Goal: Information Seeking & Learning: Learn about a topic

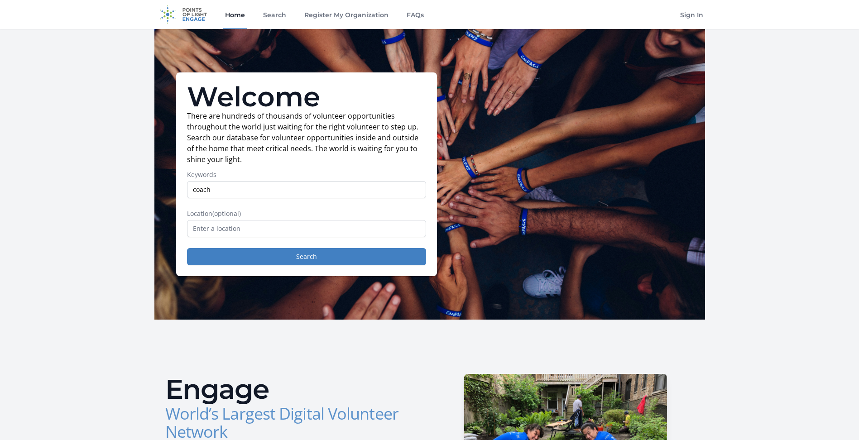
type input "coach"
click at [199, 232] on input "text" at bounding box center [306, 228] width 239 height 17
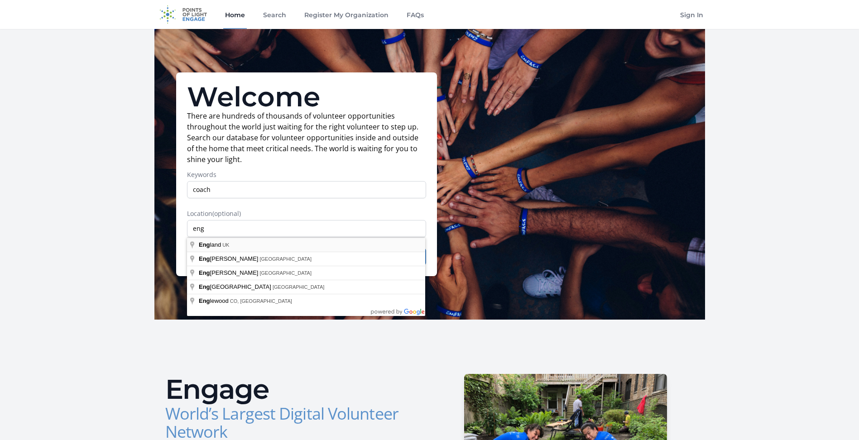
type input "England, UK"
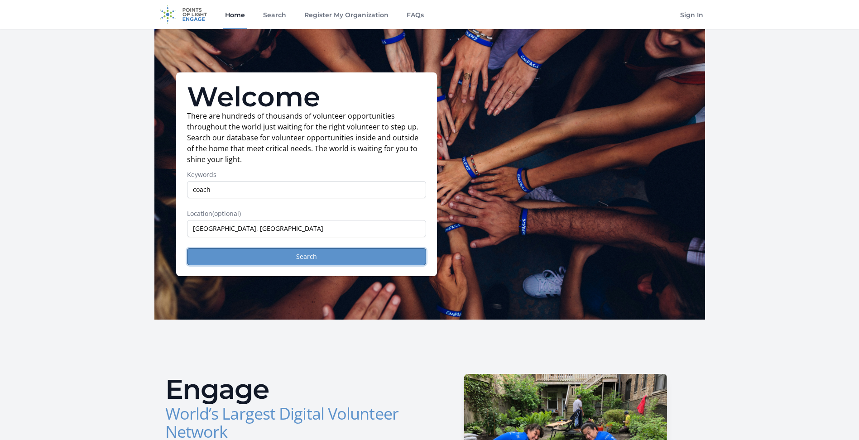
click at [310, 258] on button "Search" at bounding box center [306, 256] width 239 height 17
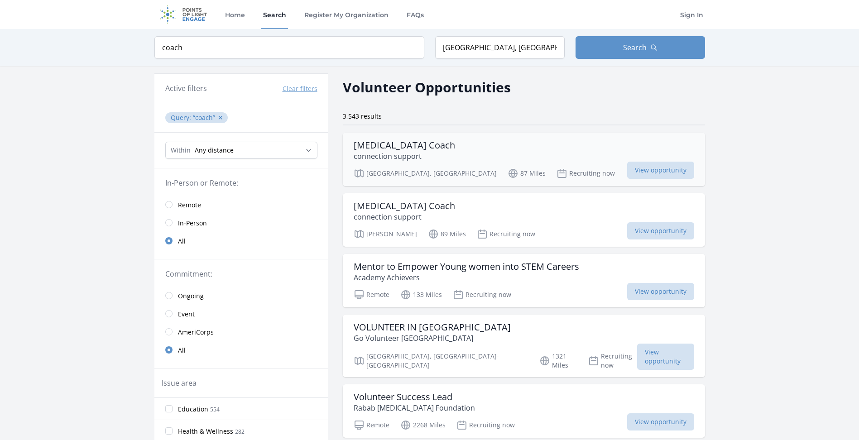
click at [400, 146] on h3 "Volunteer Activity Coach" at bounding box center [404, 145] width 101 height 11
click at [170, 205] on input "radio" at bounding box center [168, 204] width 7 height 7
click at [219, 118] on button "✕" at bounding box center [220, 117] width 5 height 9
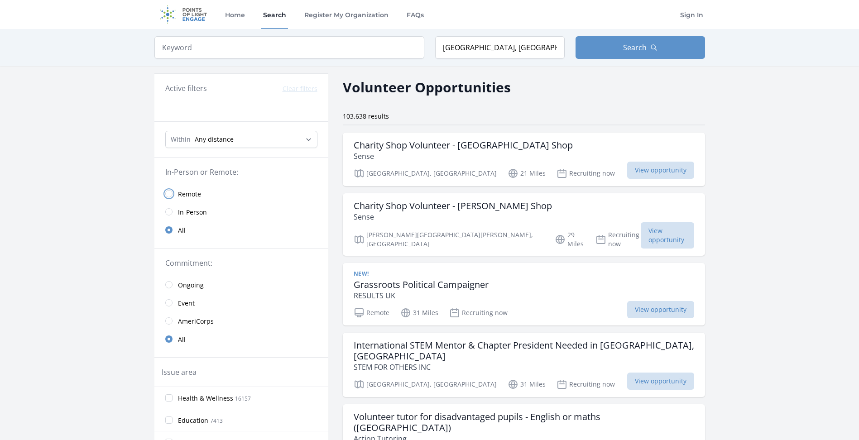
click at [170, 194] on input "radio" at bounding box center [168, 193] width 7 height 7
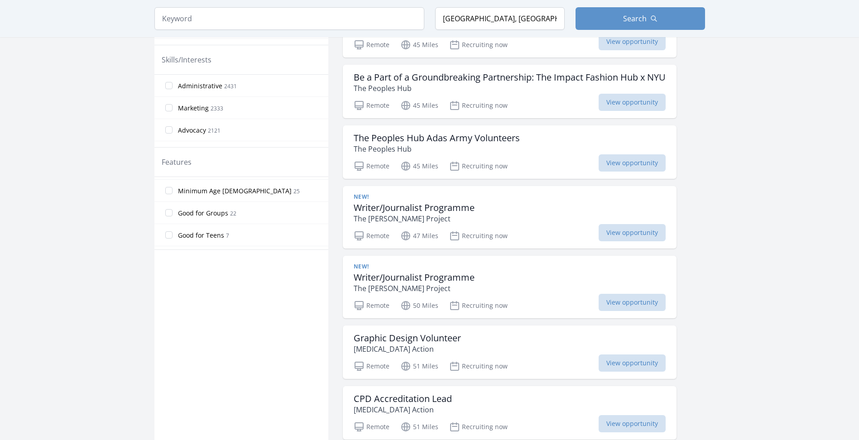
scroll to position [216, 0]
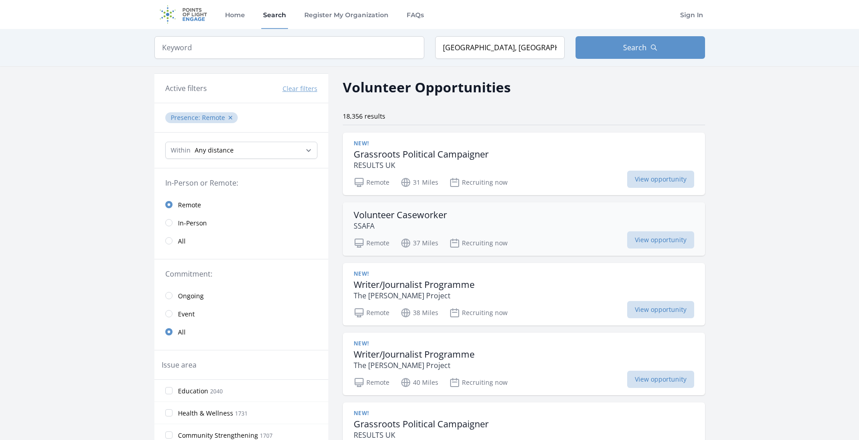
click at [399, 218] on h3 "Volunteer Caseworker" at bounding box center [400, 215] width 93 height 11
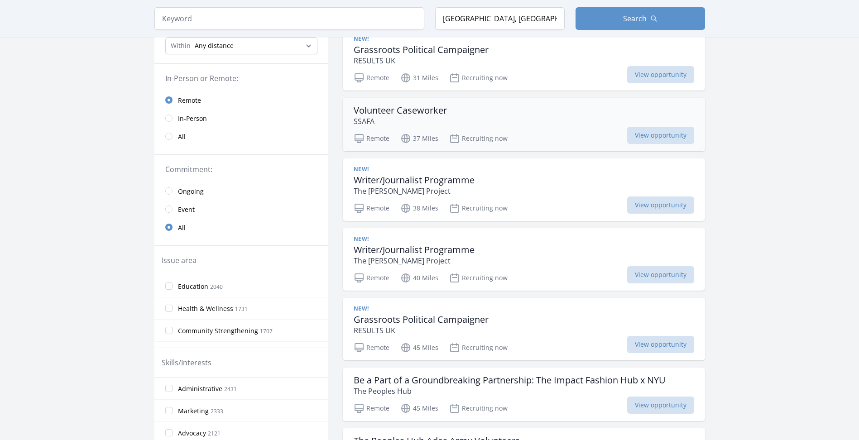
scroll to position [136, 0]
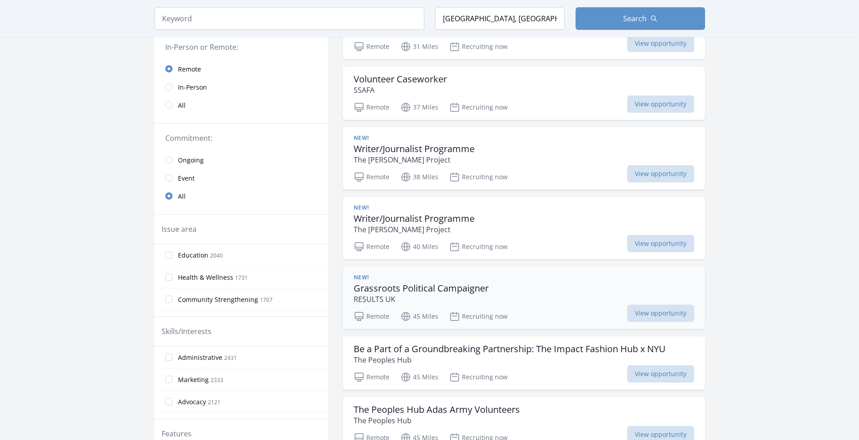
click at [375, 288] on h3 "Grassroots Political Campaigner" at bounding box center [421, 288] width 135 height 11
click at [407, 216] on h3 "Writer/Journalist Programme" at bounding box center [414, 218] width 121 height 11
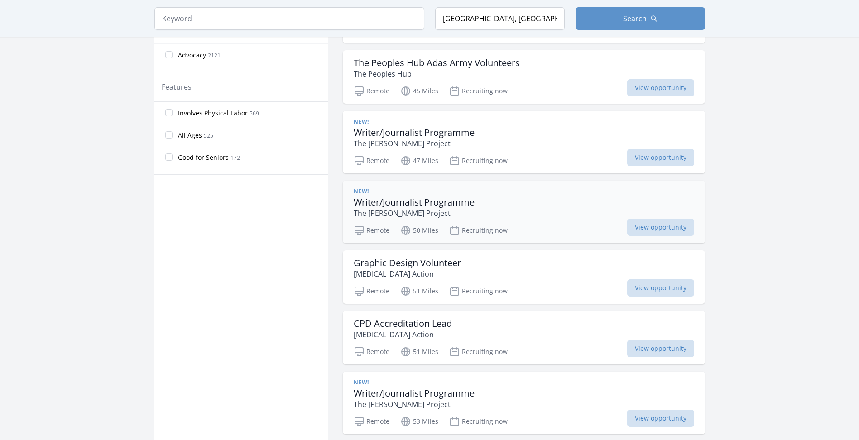
scroll to position [543, 0]
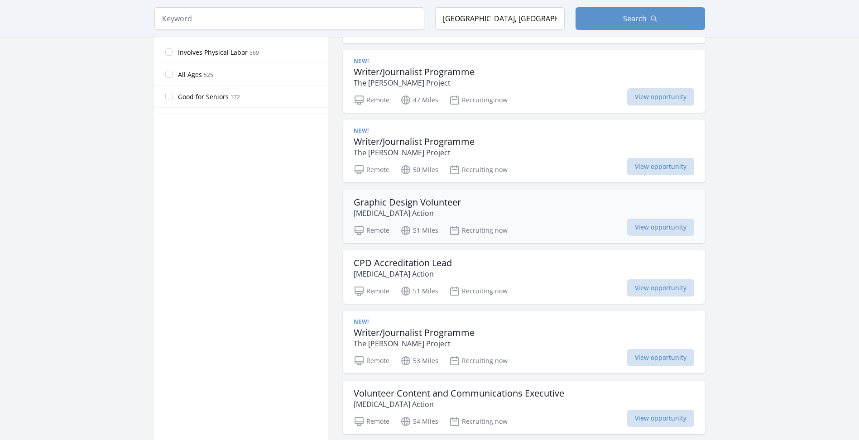
click at [391, 205] on h3 "Graphic Design Volunteer" at bounding box center [407, 202] width 107 height 11
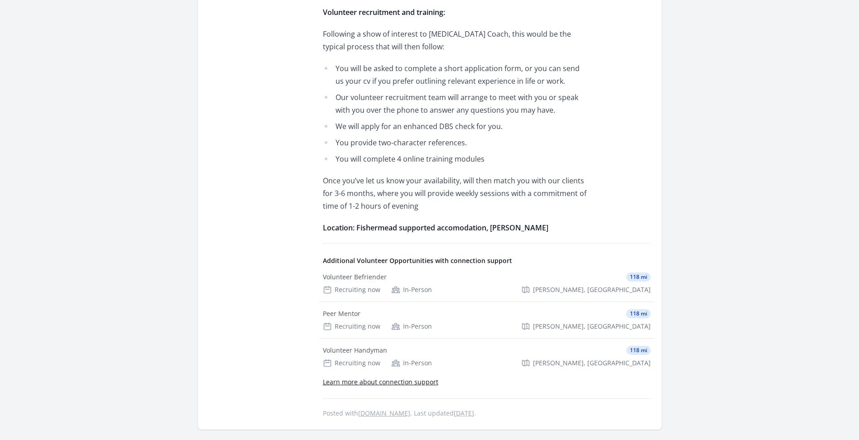
scroll to position [679, 0]
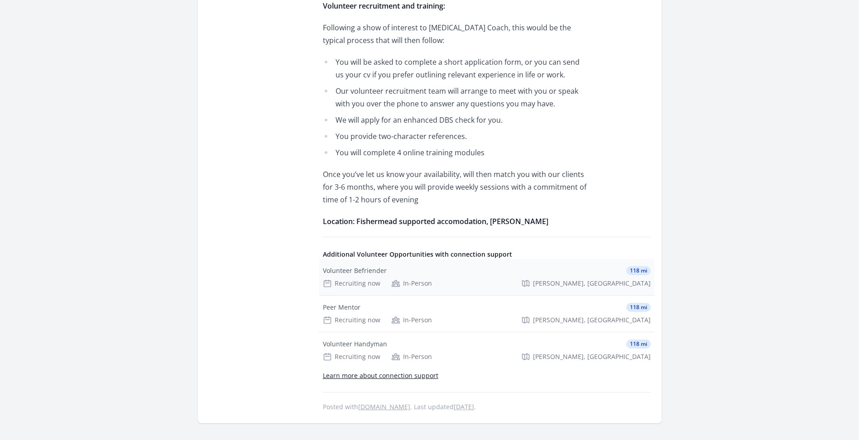
click at [349, 266] on div "Volunteer Befriender" at bounding box center [355, 270] width 64 height 9
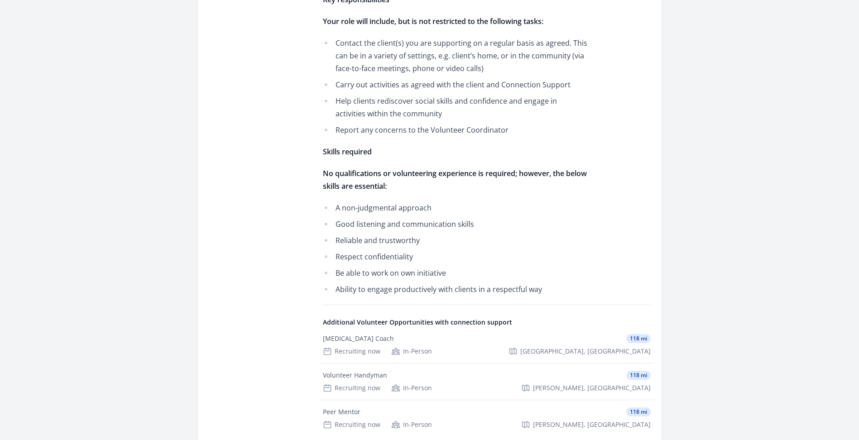
scroll to position [498, 0]
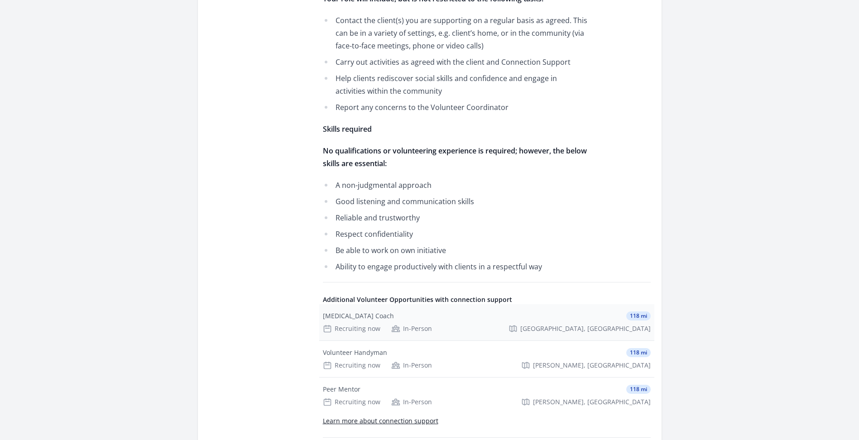
click at [353, 315] on div "Volunteer Activity Coach" at bounding box center [358, 316] width 71 height 9
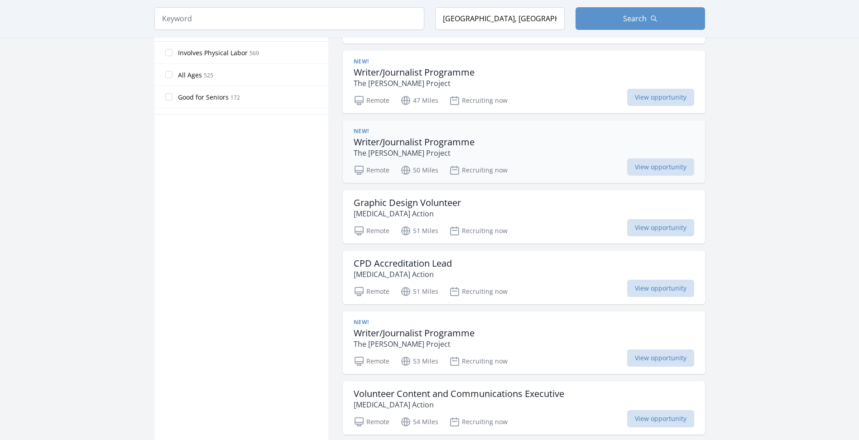
scroll to position [543, 0]
click at [397, 207] on h3 "Graphic Design Volunteer" at bounding box center [407, 202] width 107 height 11
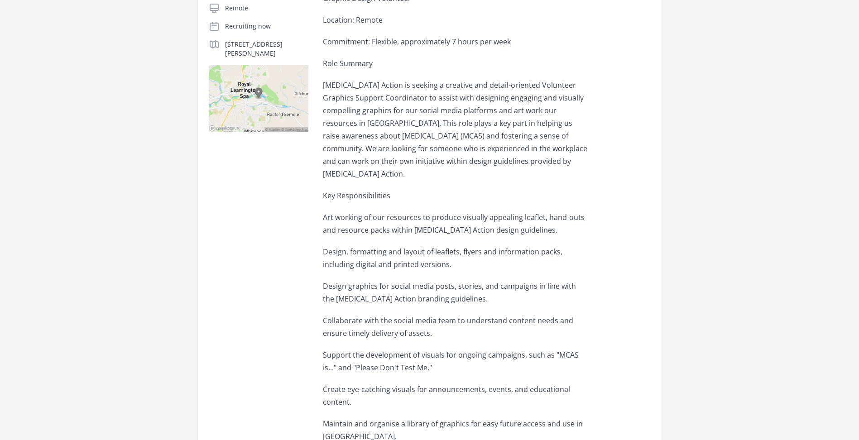
scroll to position [317, 0]
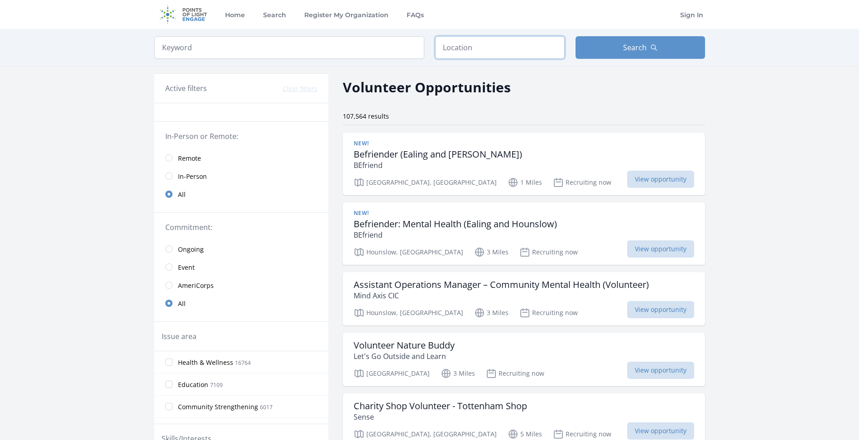
click at [444, 45] on input "text" at bounding box center [500, 47] width 130 height 23
type input "Kent, UK"
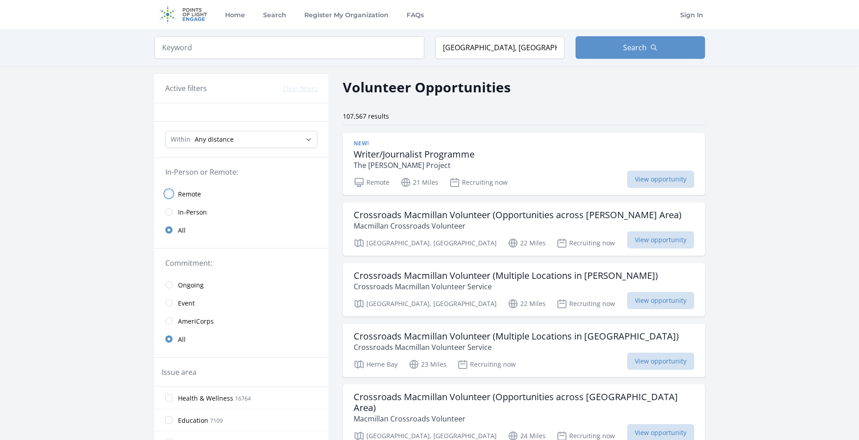
click at [168, 195] on input "radio" at bounding box center [168, 193] width 7 height 7
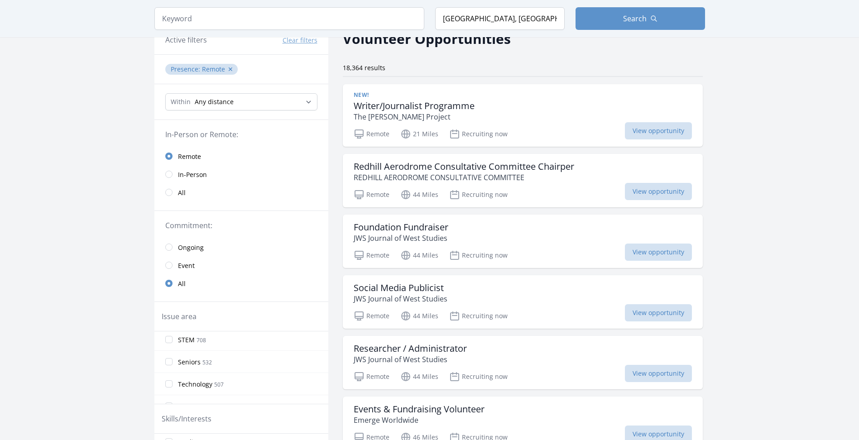
scroll to position [45, 0]
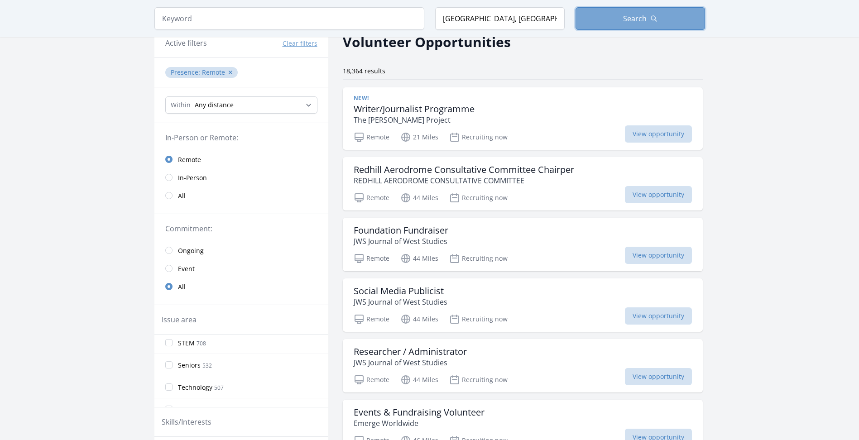
click at [637, 14] on span "Search" at bounding box center [635, 18] width 24 height 11
click at [637, 15] on span "Search" at bounding box center [635, 18] width 24 height 11
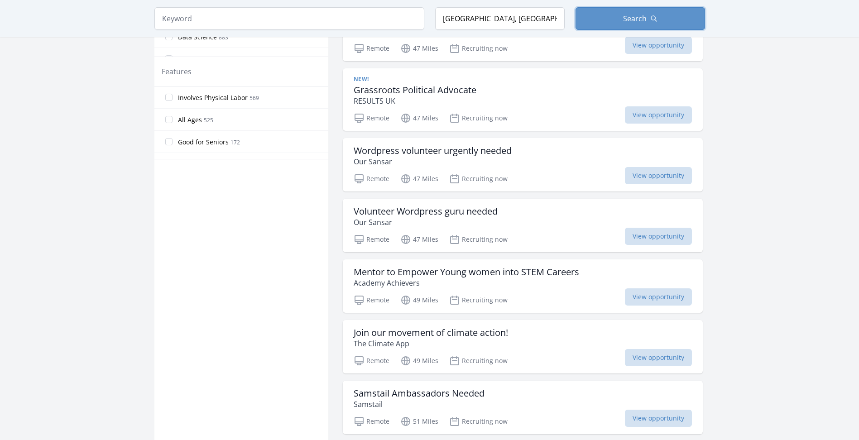
scroll to position [725, 0]
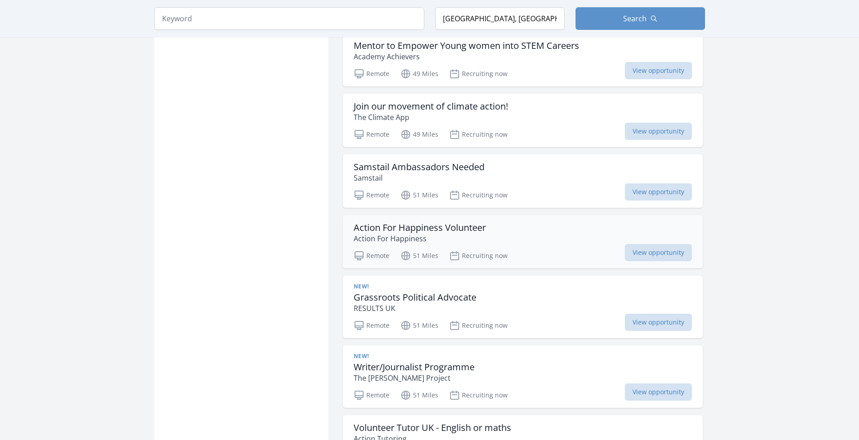
click at [406, 230] on h3 "Action For Happiness Volunteer" at bounding box center [420, 227] width 132 height 11
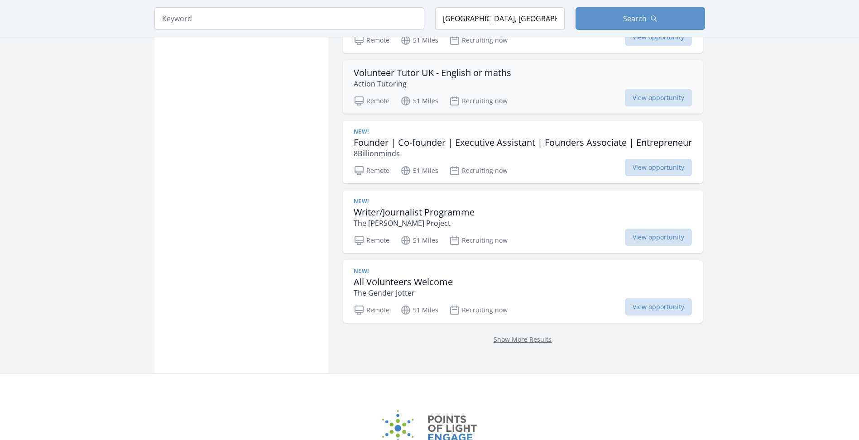
scroll to position [1087, 0]
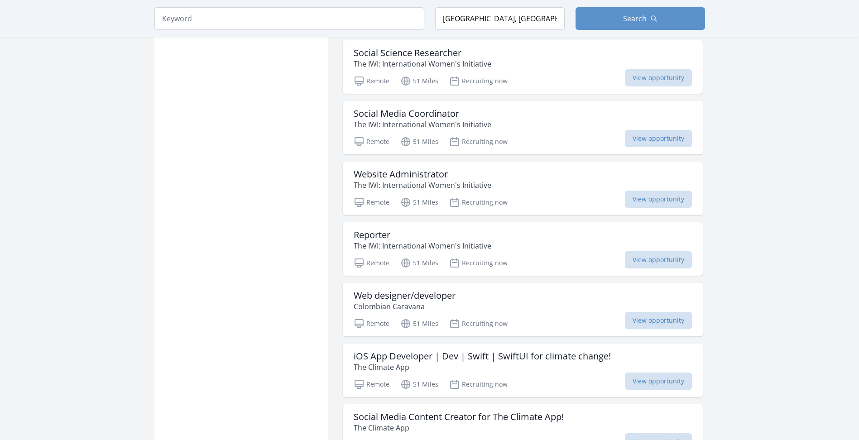
scroll to position [1766, 0]
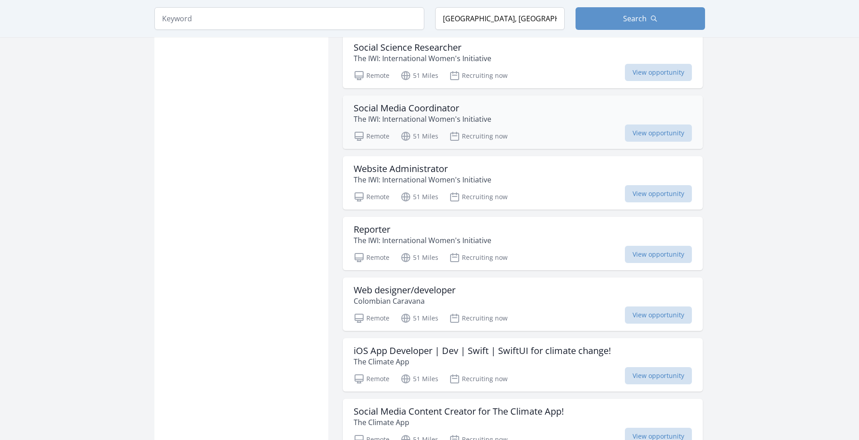
click at [396, 114] on h3 "Social Media Coordinator" at bounding box center [423, 108] width 138 height 11
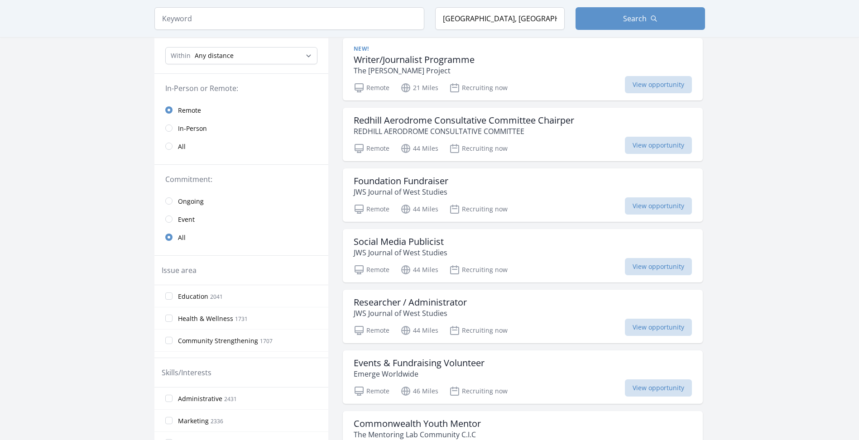
scroll to position [0, 0]
